Goal: Task Accomplishment & Management: Manage account settings

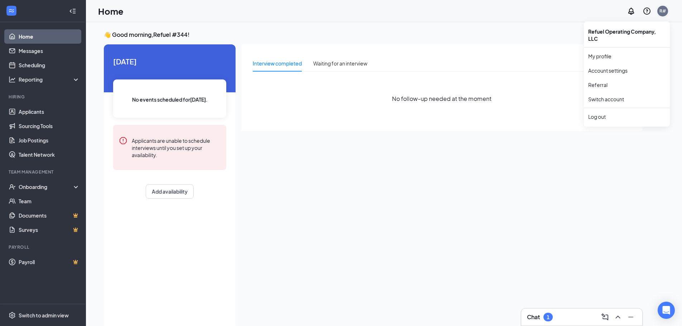
click at [660, 6] on div "R#" at bounding box center [663, 11] width 11 height 11
click at [622, 115] on div "Log out" at bounding box center [627, 116] width 77 height 7
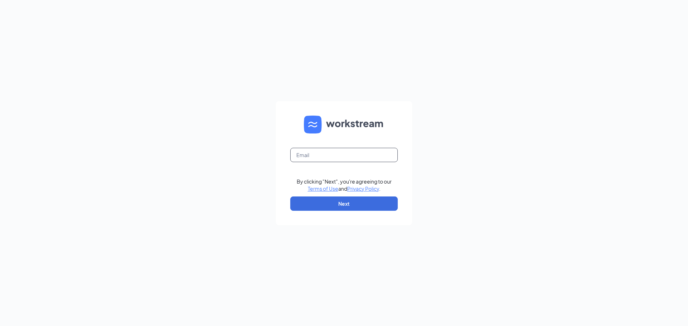
click at [348, 152] on input "text" at bounding box center [343, 155] width 107 height 14
type input "refuel345@refuelmarket.com"
click at [363, 205] on button "Next" at bounding box center [343, 204] width 107 height 14
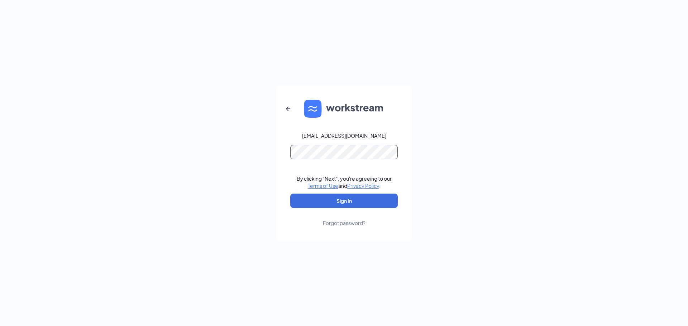
click at [290, 194] on button "Sign In" at bounding box center [343, 201] width 107 height 14
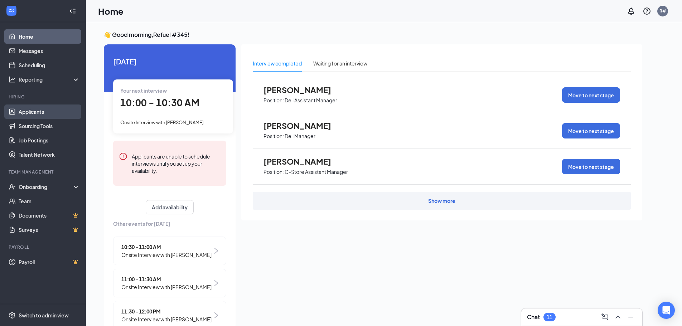
click at [43, 108] on link "Applicants" at bounding box center [49, 112] width 61 height 14
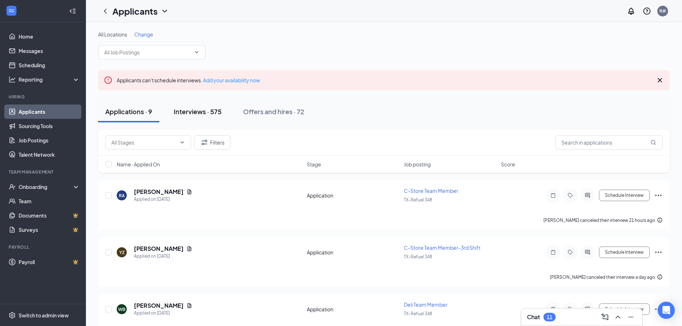
click at [207, 112] on div "Interviews · 575" at bounding box center [198, 111] width 48 height 9
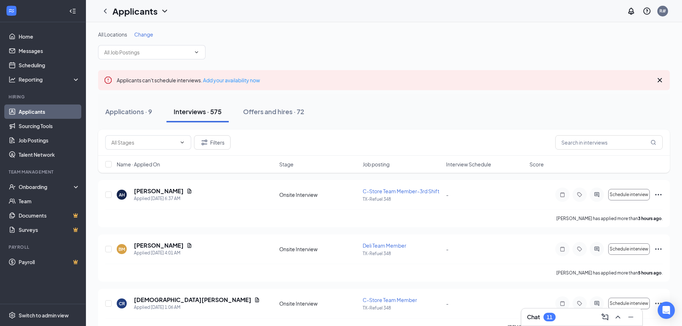
click at [458, 166] on span "Interview Schedule" at bounding box center [468, 164] width 45 height 7
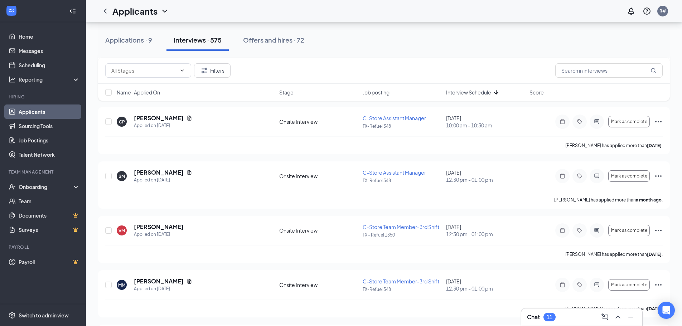
scroll to position [358, 0]
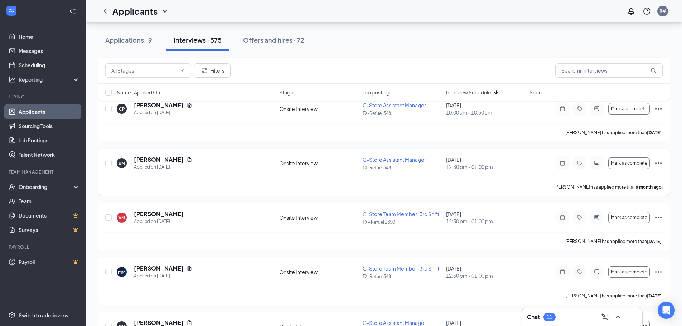
click at [657, 164] on icon "Ellipses" at bounding box center [659, 163] width 9 height 9
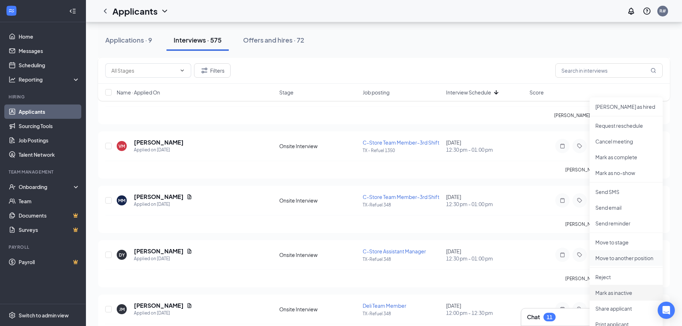
scroll to position [466, 0]
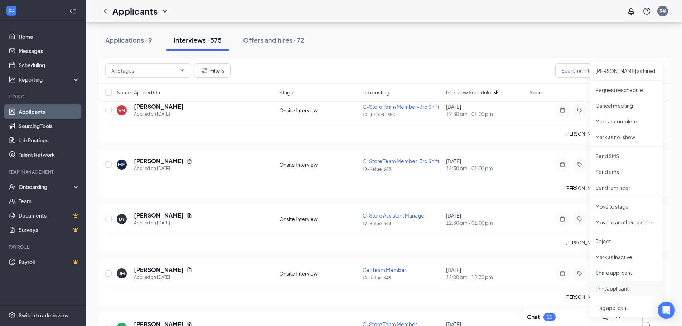
click at [625, 291] on p "Print applicant" at bounding box center [627, 288] width 62 height 7
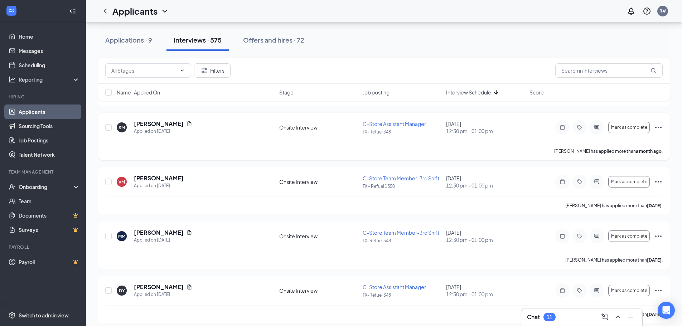
scroll to position [430, 0]
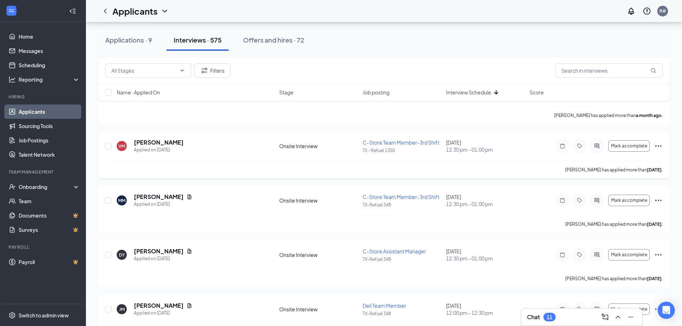
click at [658, 145] on icon "Ellipses" at bounding box center [659, 146] width 9 height 9
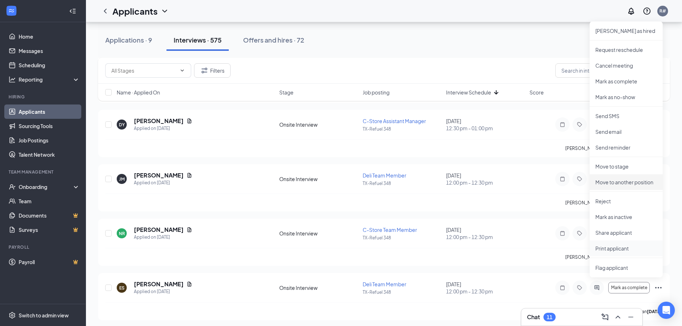
scroll to position [573, 0]
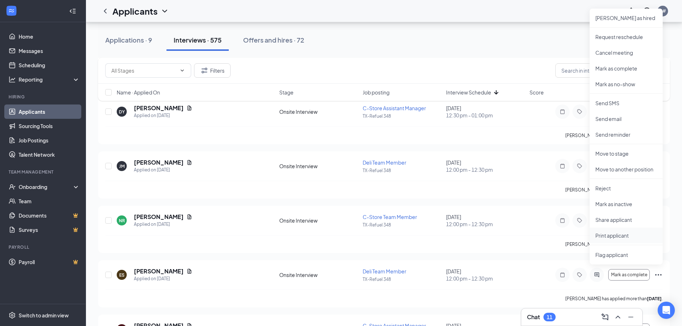
click at [605, 238] on p "Print applicant" at bounding box center [627, 235] width 62 height 7
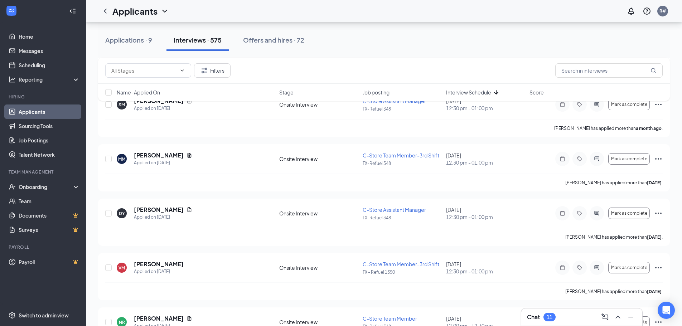
scroll to position [430, 0]
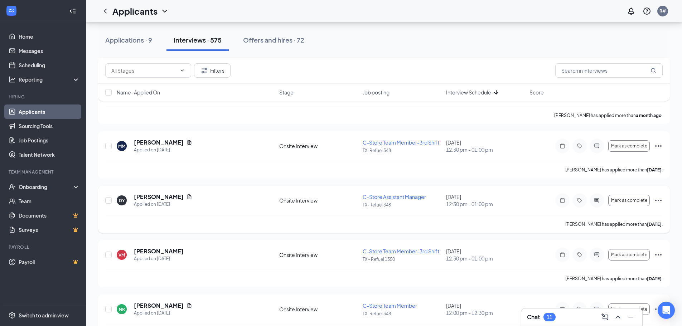
click at [657, 200] on icon "Ellipses" at bounding box center [659, 200] width 9 height 9
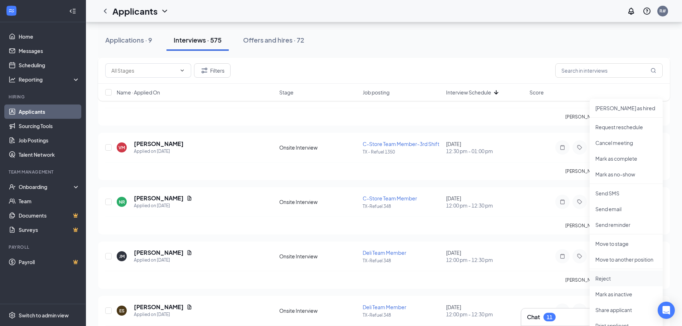
scroll to position [573, 0]
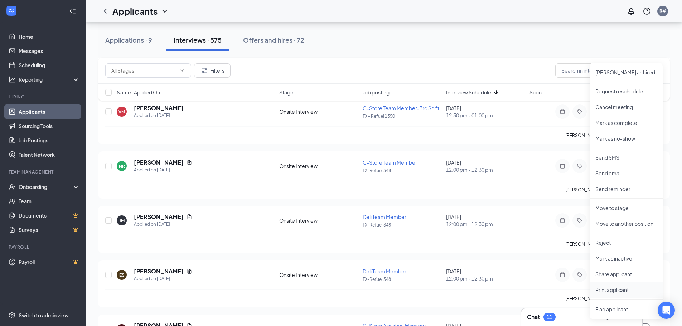
click at [623, 287] on p "Print applicant" at bounding box center [627, 290] width 62 height 7
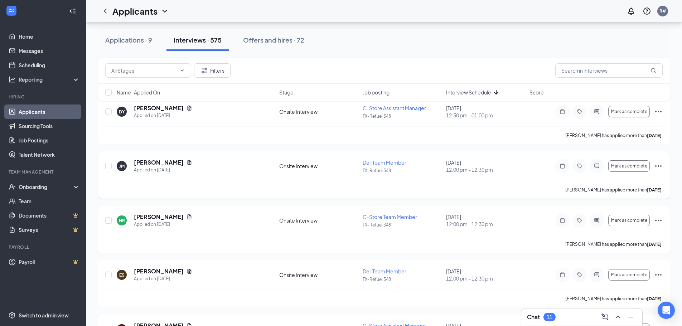
click at [660, 164] on icon "Ellipses" at bounding box center [659, 166] width 9 height 9
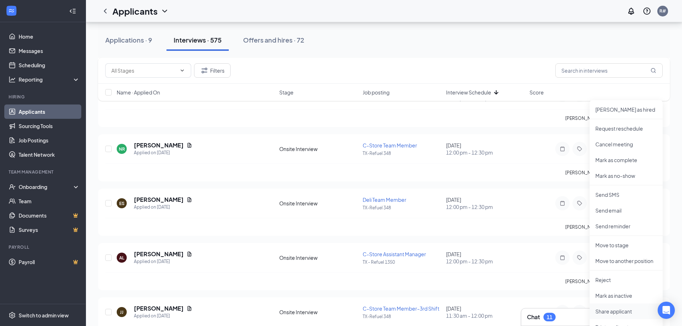
scroll to position [681, 0]
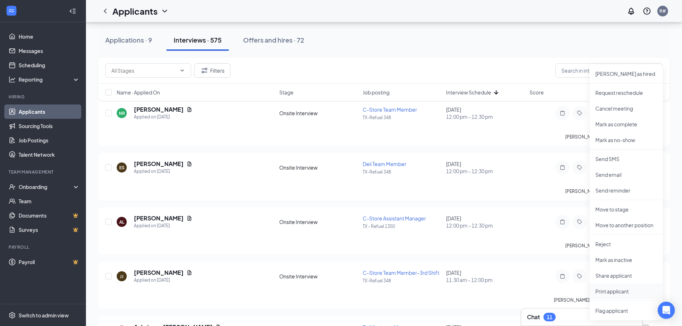
click at [609, 287] on li "Print applicant" at bounding box center [626, 292] width 73 height 16
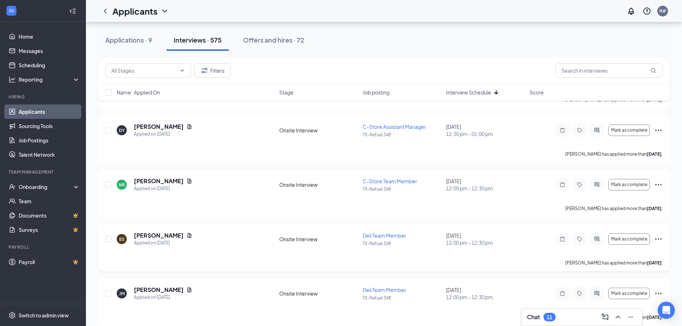
scroll to position [537, 0]
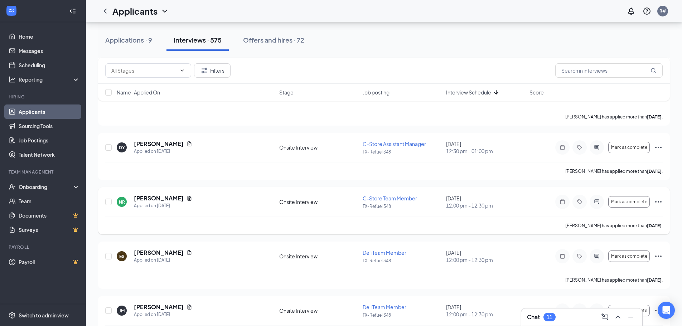
click at [655, 203] on icon "Ellipses" at bounding box center [659, 202] width 9 height 9
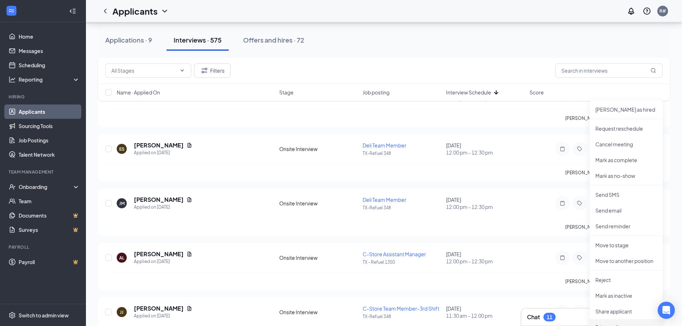
scroll to position [681, 0]
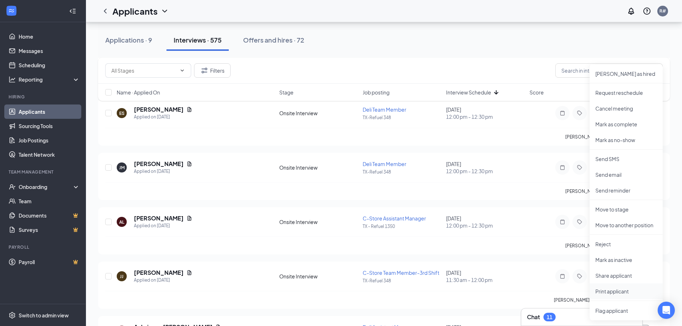
click at [612, 292] on p "Print applicant" at bounding box center [627, 291] width 62 height 7
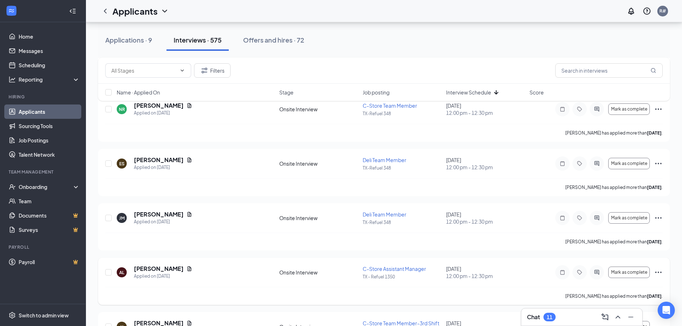
scroll to position [609, 0]
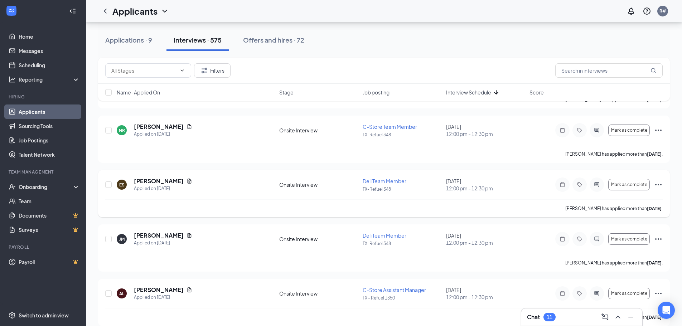
click at [658, 184] on icon "Ellipses" at bounding box center [659, 185] width 9 height 9
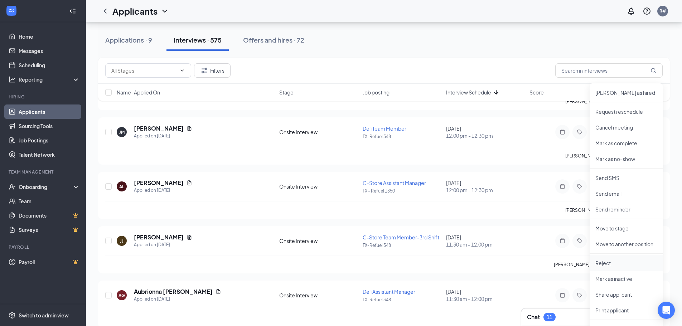
scroll to position [716, 0]
click at [607, 306] on li "Print applicant" at bounding box center [626, 310] width 73 height 16
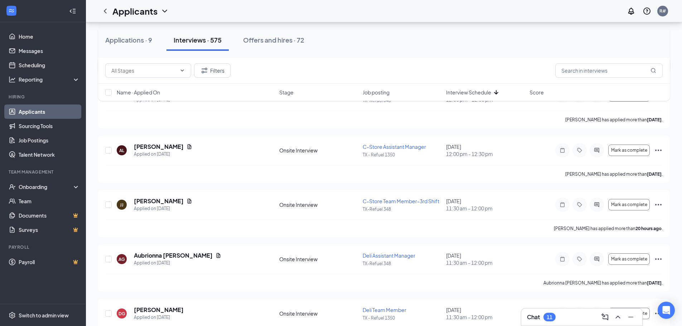
scroll to position [788, 0]
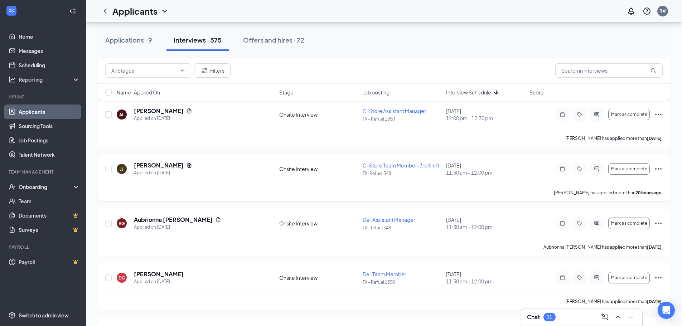
click at [661, 170] on icon "Ellipses" at bounding box center [659, 169] width 9 height 9
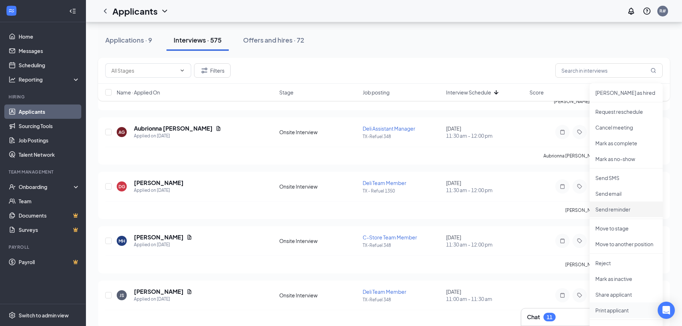
scroll to position [896, 0]
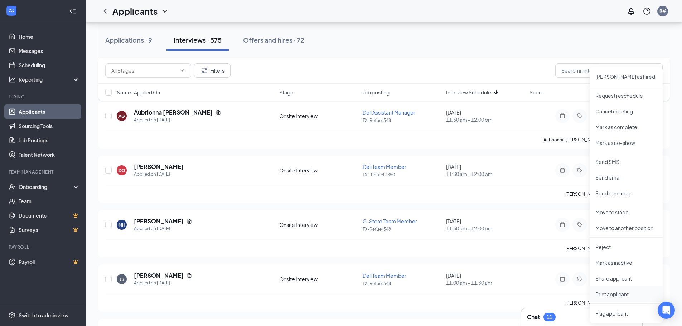
click at [621, 297] on p "Print applicant" at bounding box center [627, 294] width 62 height 7
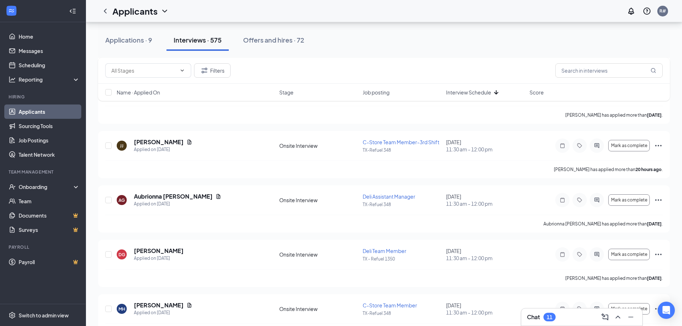
scroll to position [824, 0]
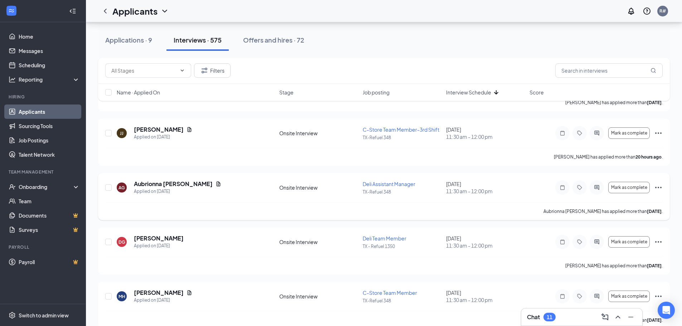
click at [660, 187] on icon "Ellipses" at bounding box center [659, 187] width 9 height 9
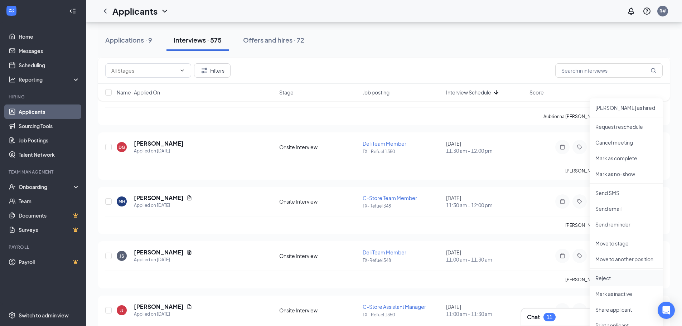
scroll to position [931, 0]
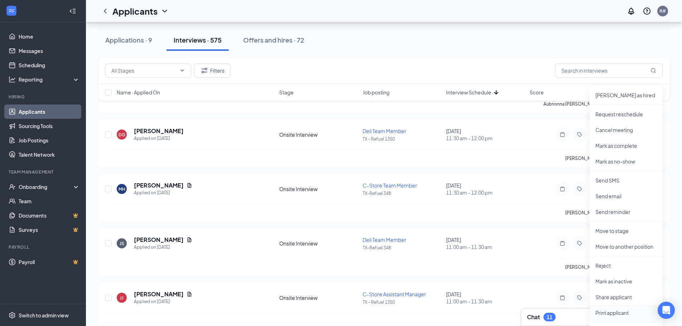
click at [627, 310] on p "Print applicant" at bounding box center [627, 313] width 62 height 7
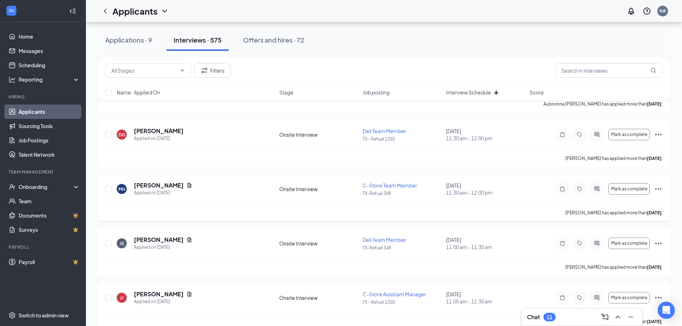
click at [661, 190] on icon "Ellipses" at bounding box center [659, 189] width 9 height 9
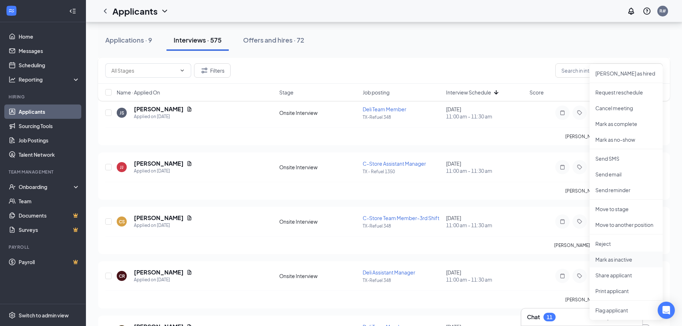
scroll to position [1075, 0]
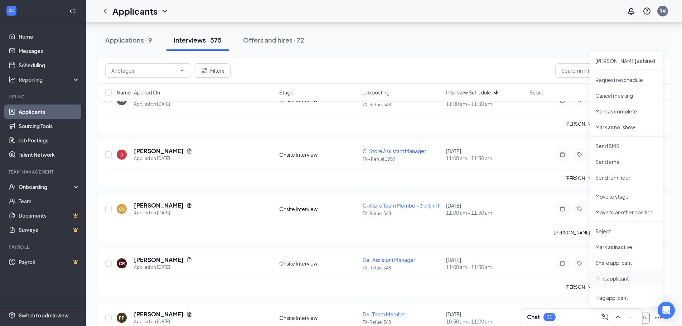
click at [616, 277] on p "Print applicant" at bounding box center [627, 278] width 62 height 7
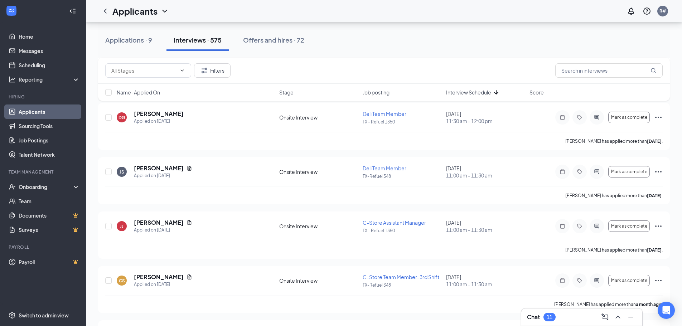
scroll to position [1039, 0]
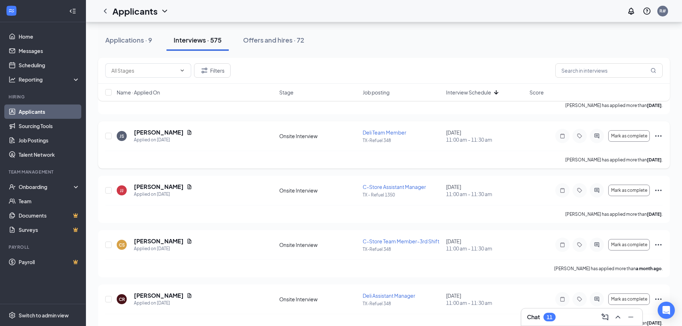
click at [661, 136] on icon "Ellipses" at bounding box center [659, 135] width 6 height 1
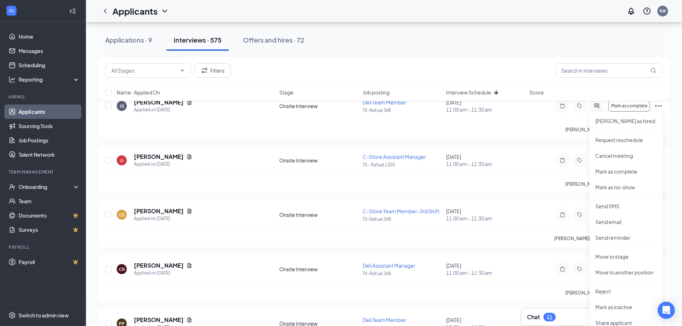
scroll to position [1111, 0]
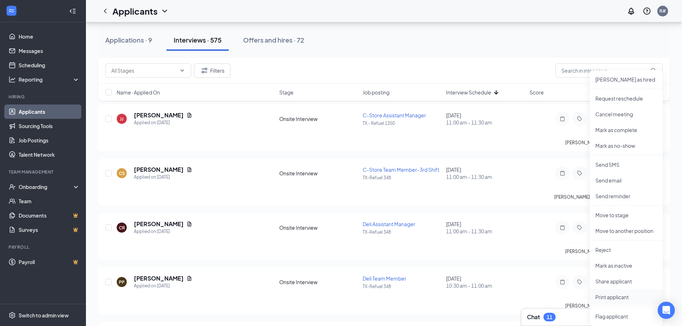
click at [624, 297] on p "Print applicant" at bounding box center [627, 297] width 62 height 7
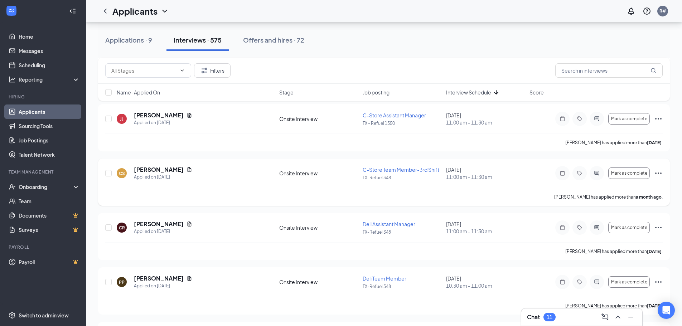
scroll to position [1146, 0]
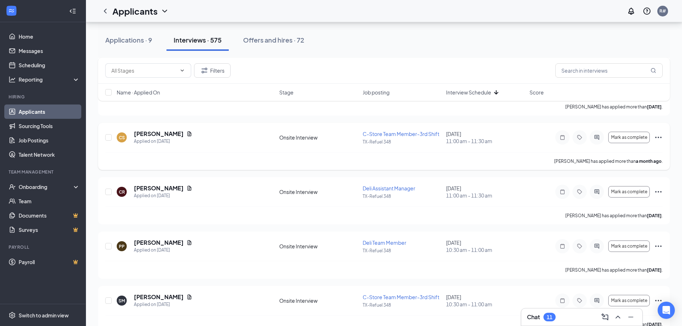
click at [661, 138] on icon "Ellipses" at bounding box center [659, 137] width 6 height 1
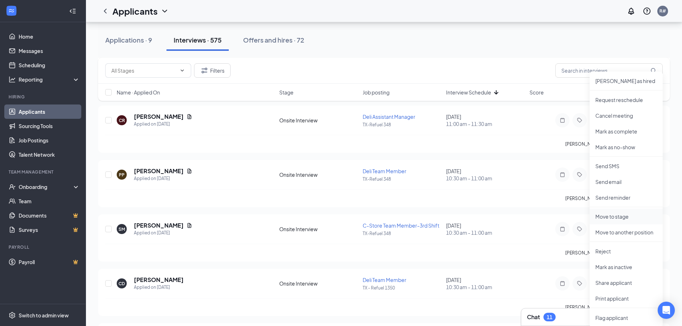
scroll to position [1254, 0]
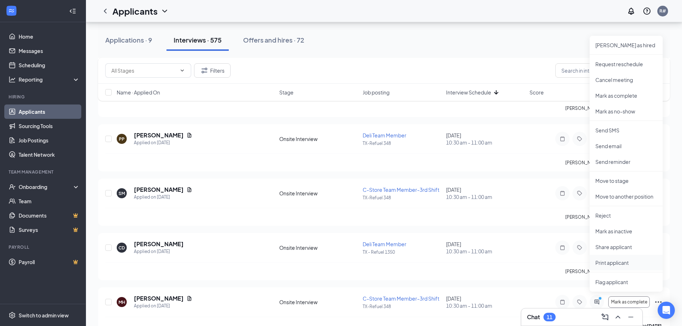
click at [624, 263] on p "Print applicant" at bounding box center [627, 262] width 62 height 7
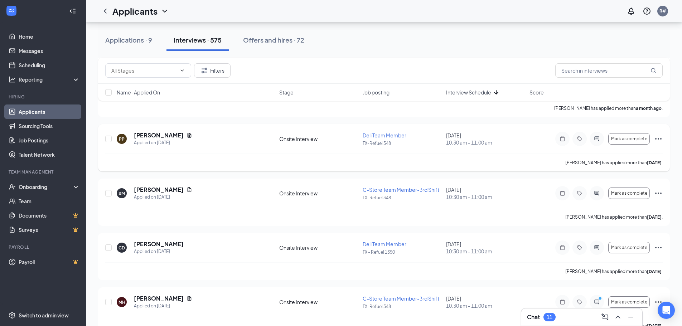
click at [660, 138] on icon "Ellipses" at bounding box center [659, 139] width 9 height 9
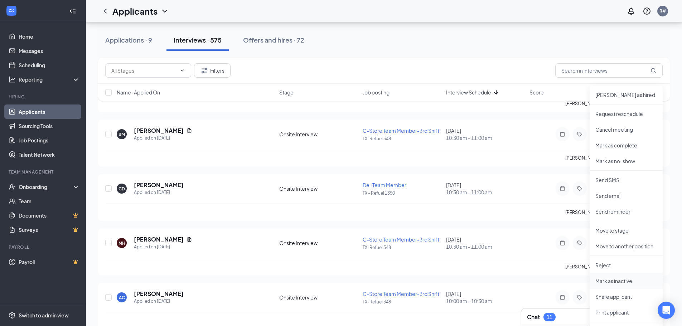
scroll to position [1326, 0]
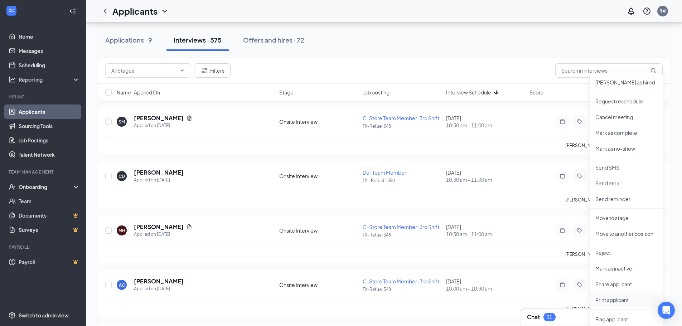
click at [631, 299] on p "Print applicant" at bounding box center [627, 300] width 62 height 7
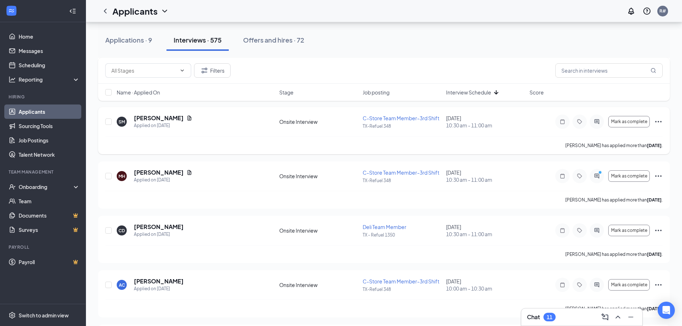
click at [658, 119] on icon "Ellipses" at bounding box center [659, 122] width 9 height 9
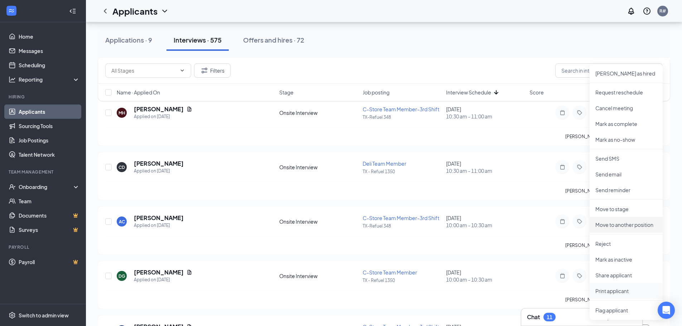
scroll to position [1433, 0]
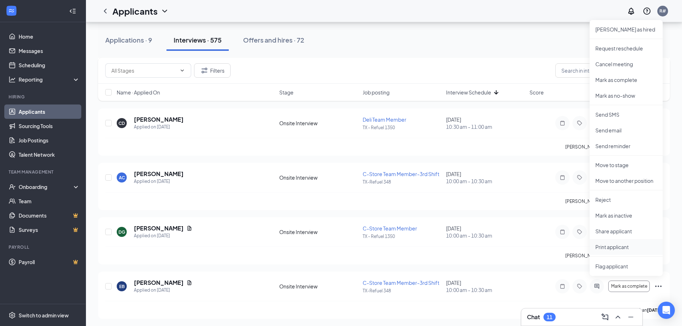
click at [627, 245] on p "Print applicant" at bounding box center [627, 247] width 62 height 7
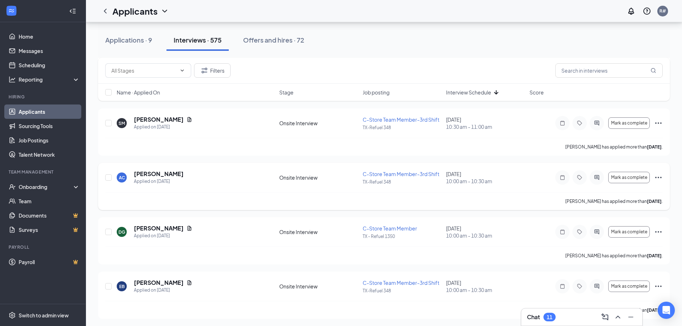
scroll to position [1469, 0]
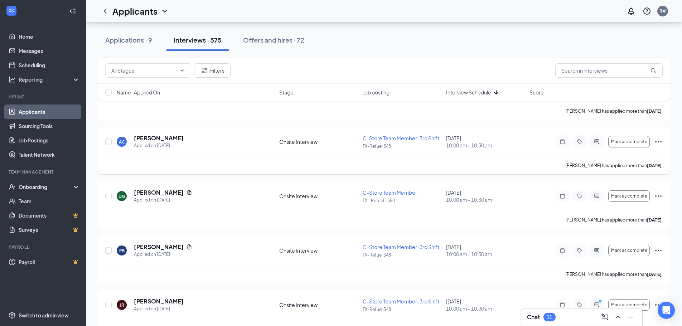
click at [660, 141] on icon "Ellipses" at bounding box center [659, 142] width 9 height 9
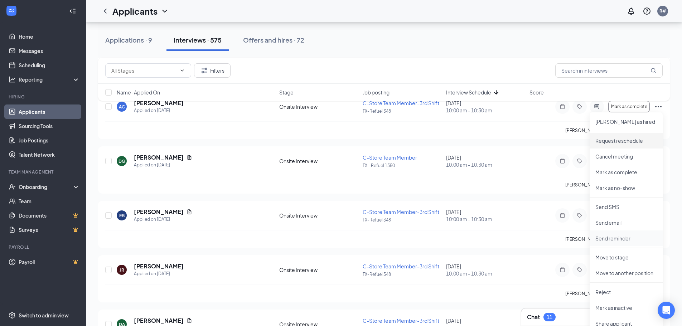
scroll to position [1576, 0]
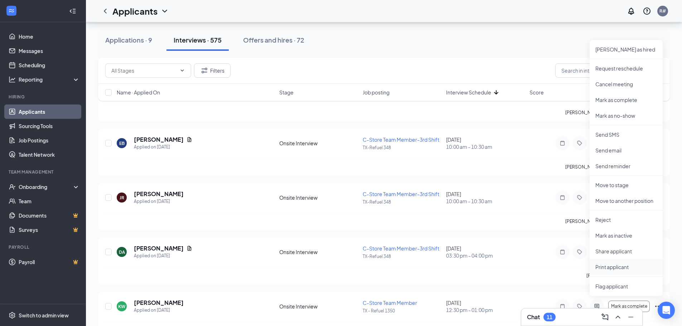
click at [627, 265] on p "Print applicant" at bounding box center [627, 267] width 62 height 7
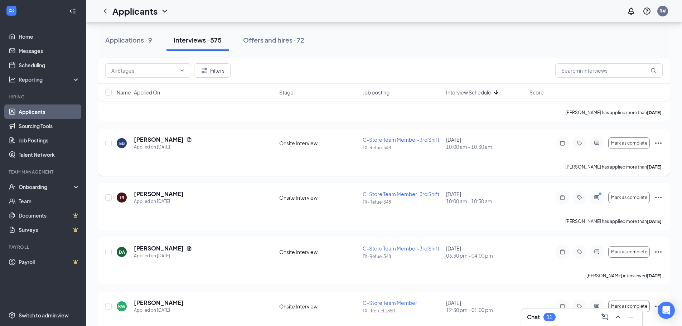
click at [657, 144] on icon "Ellipses" at bounding box center [659, 143] width 9 height 9
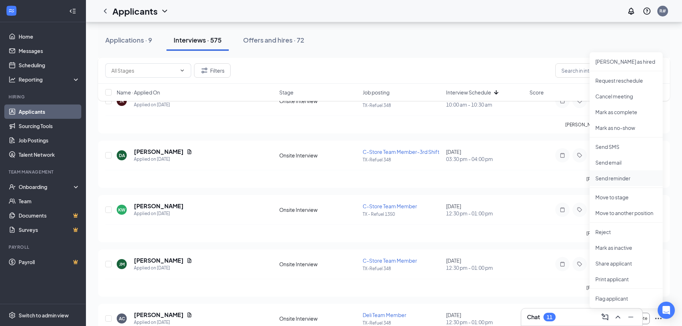
scroll to position [1684, 0]
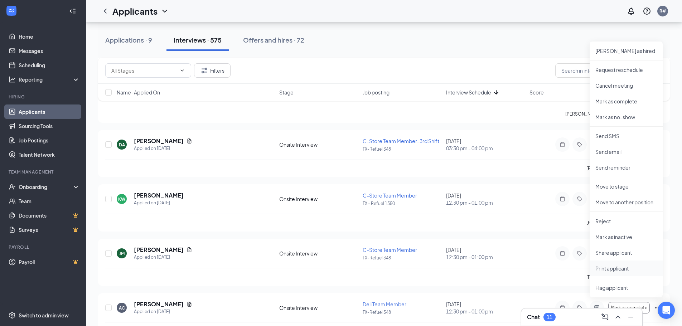
click at [625, 271] on p "Print applicant" at bounding box center [627, 268] width 62 height 7
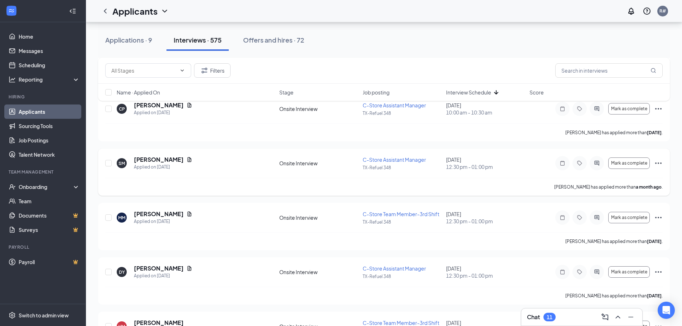
scroll to position [394, 0]
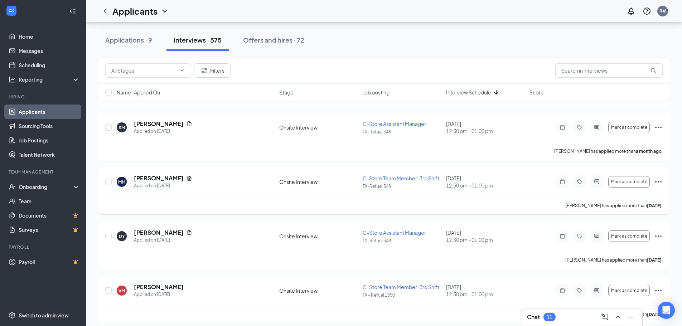
click at [660, 181] on icon "Ellipses" at bounding box center [659, 182] width 9 height 9
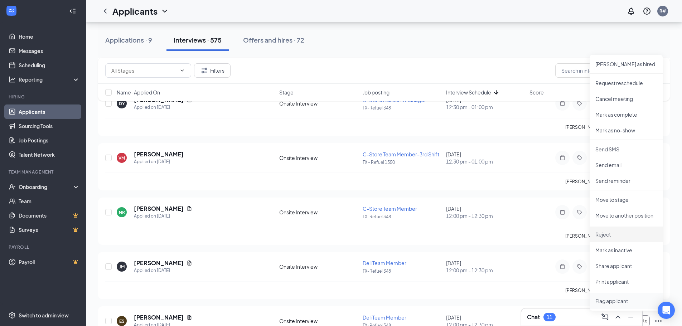
scroll to position [609, 0]
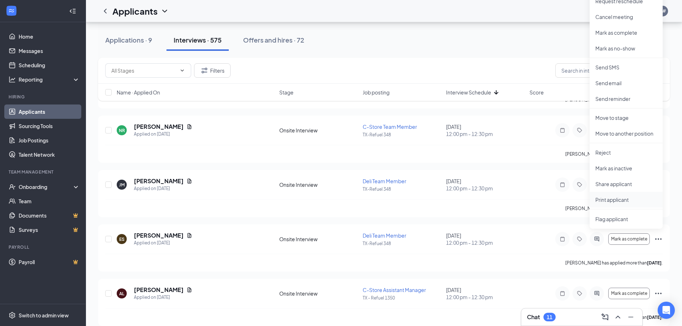
click at [633, 198] on p "Print applicant" at bounding box center [627, 199] width 62 height 7
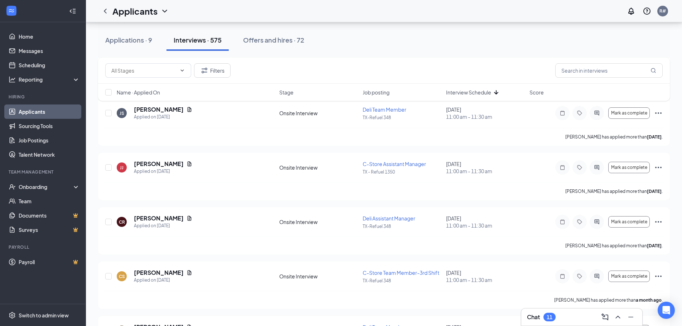
scroll to position [1075, 0]
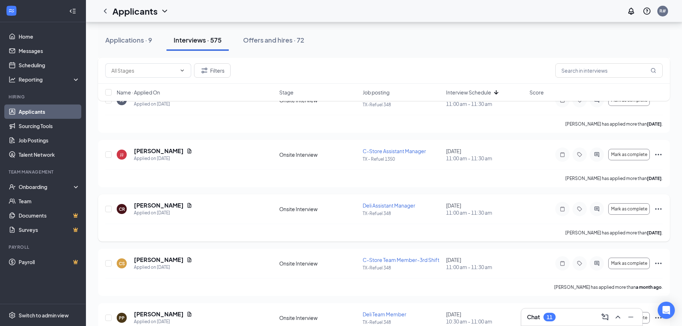
click at [659, 210] on icon "Ellipses" at bounding box center [659, 208] width 6 height 1
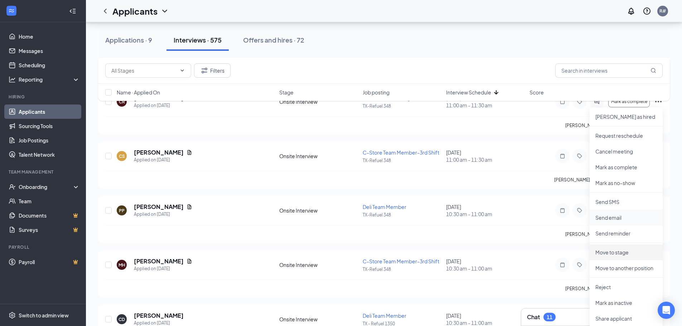
scroll to position [1218, 0]
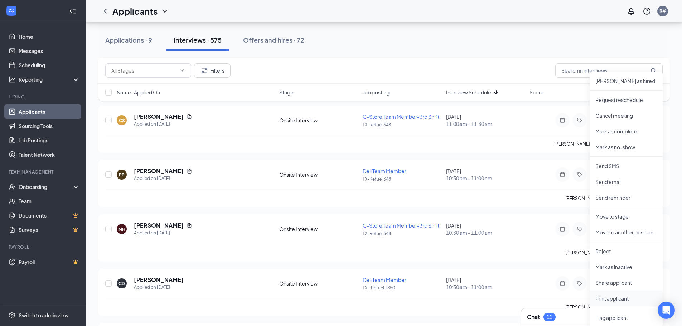
click at [624, 296] on p "Print applicant" at bounding box center [627, 298] width 62 height 7
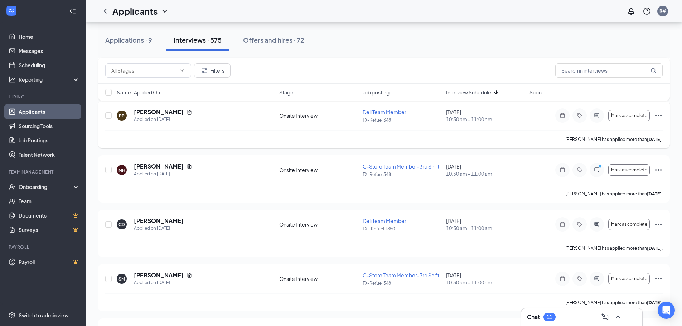
scroll to position [1290, 0]
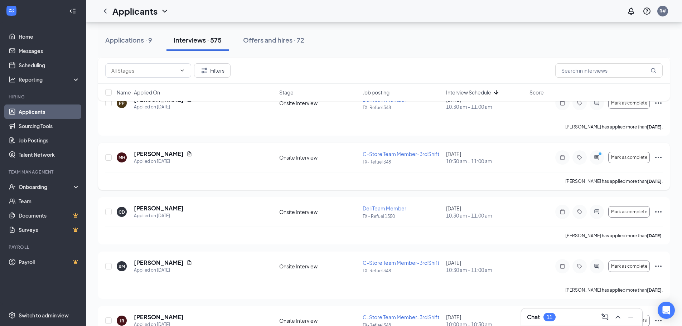
click at [658, 157] on icon "Ellipses" at bounding box center [659, 157] width 9 height 9
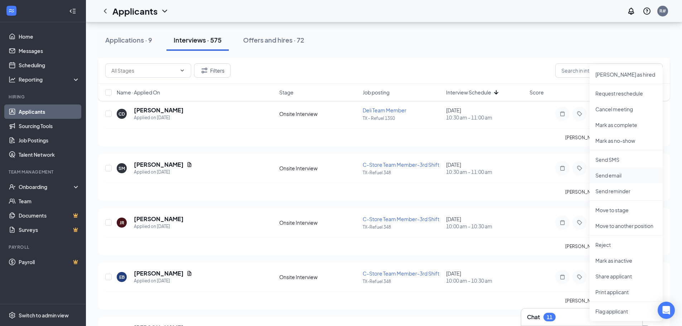
scroll to position [1397, 0]
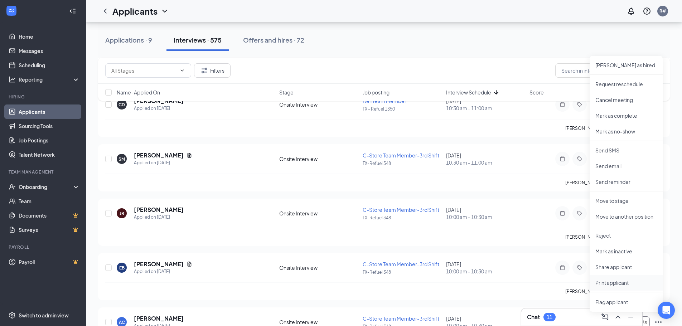
click at [620, 279] on li "Print applicant" at bounding box center [626, 283] width 73 height 16
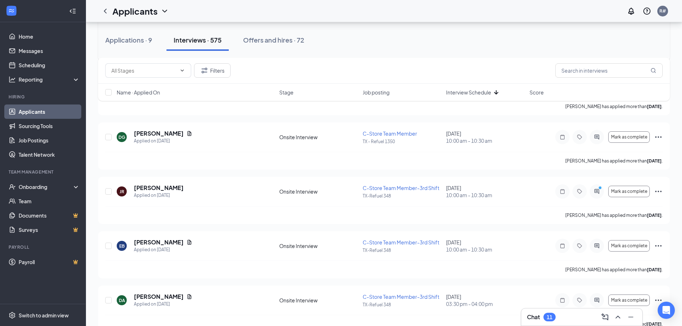
scroll to position [1540, 0]
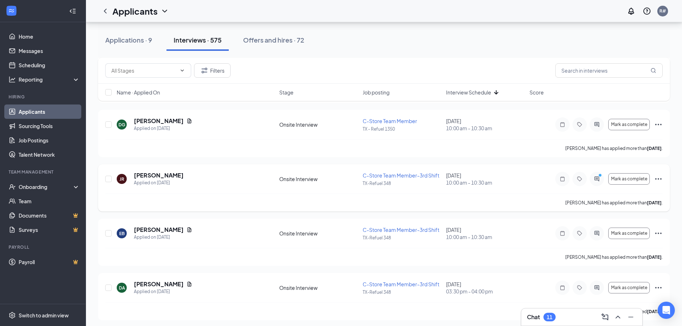
click at [658, 178] on icon "Ellipses" at bounding box center [659, 179] width 9 height 9
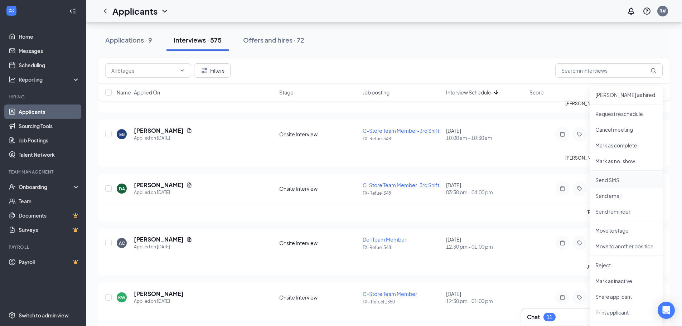
scroll to position [1684, 0]
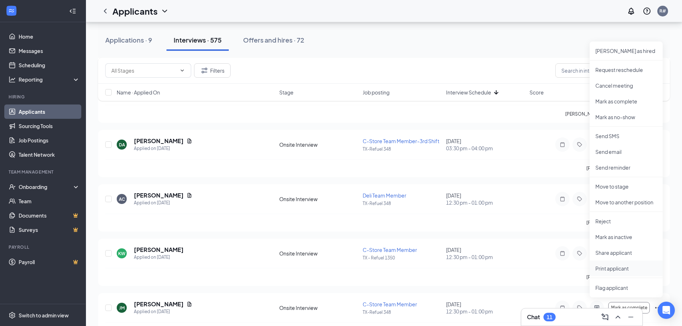
click at [617, 265] on p "Print applicant" at bounding box center [627, 268] width 62 height 7
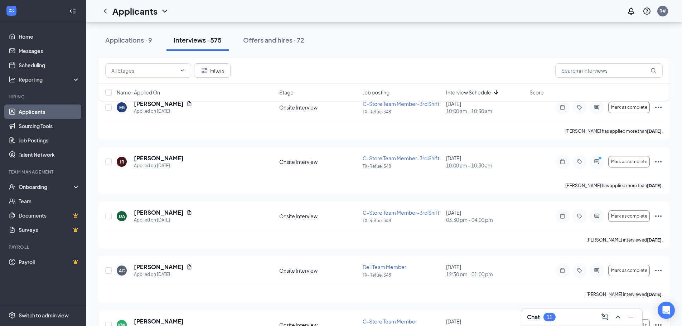
scroll to position [1576, 0]
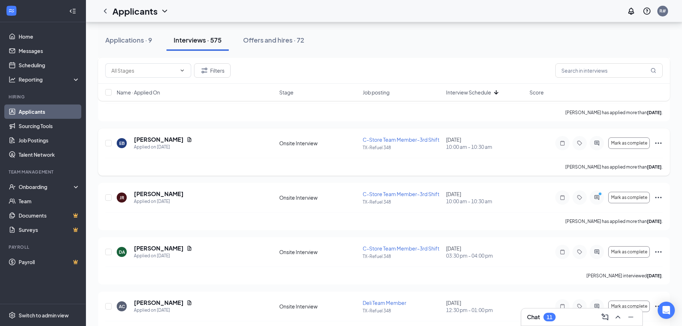
click at [661, 142] on icon "Ellipses" at bounding box center [659, 143] width 9 height 9
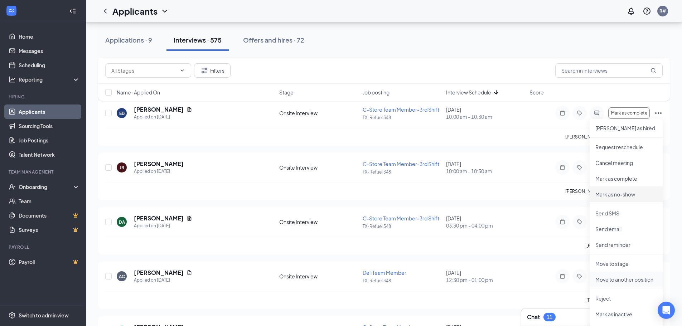
scroll to position [1648, 0]
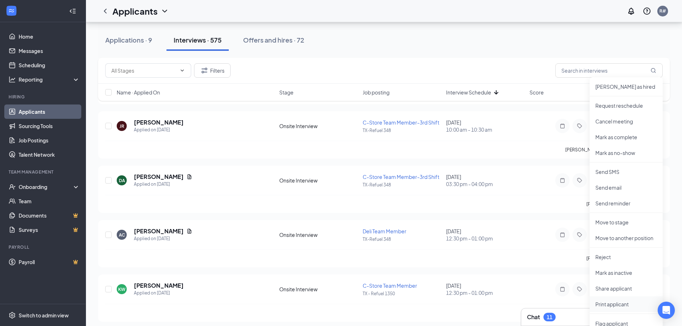
click at [609, 304] on p "Print applicant" at bounding box center [627, 304] width 62 height 7
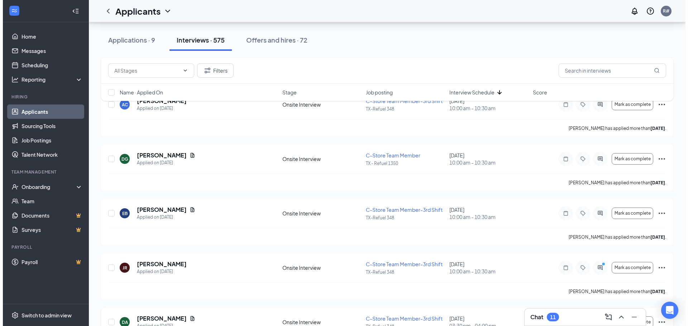
scroll to position [1505, 0]
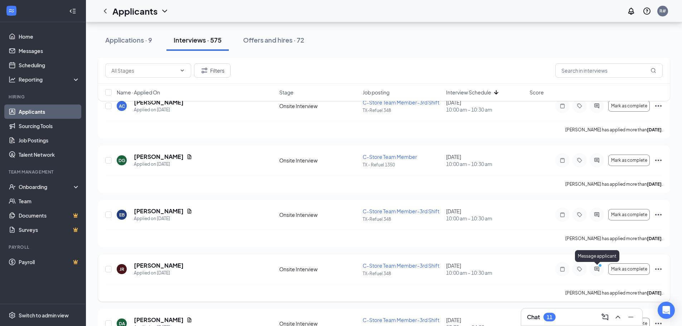
click at [601, 269] on icon "PrimaryDot" at bounding box center [601, 267] width 9 height 6
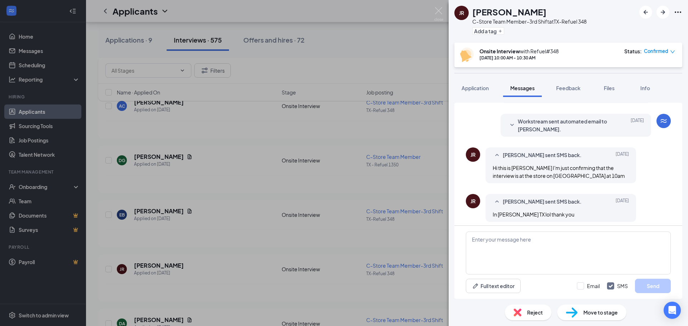
scroll to position [229, 0]
